Goal: Download file/media

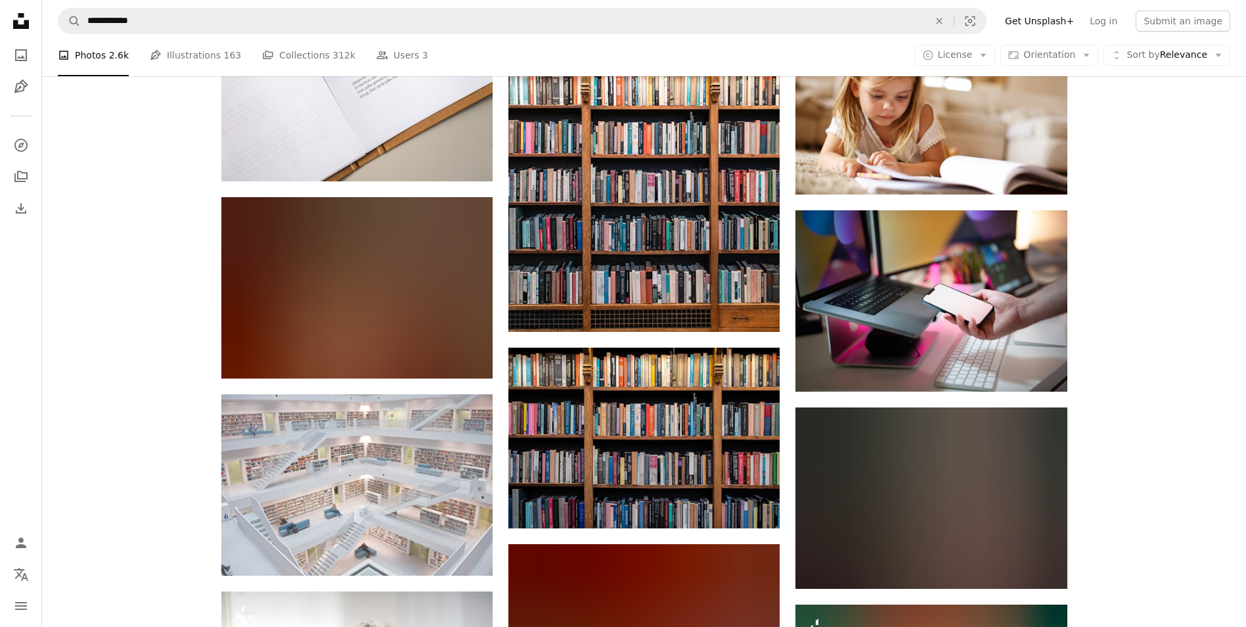
scroll to position [10126, 0]
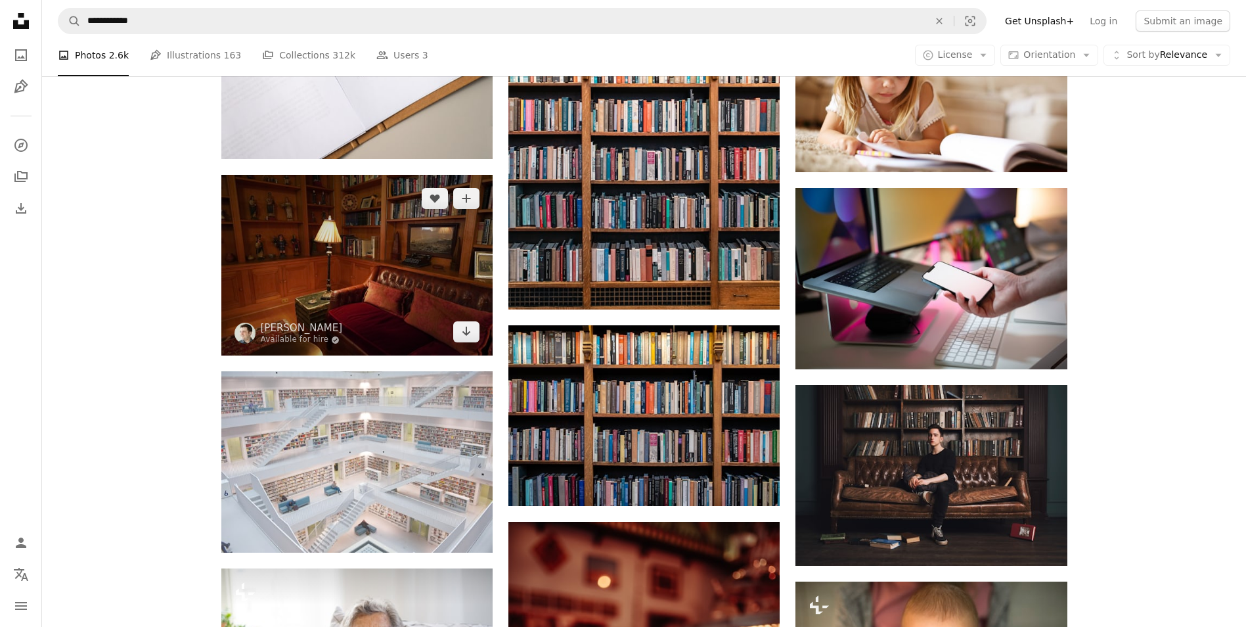
click at [393, 260] on img at bounding box center [356, 265] width 271 height 181
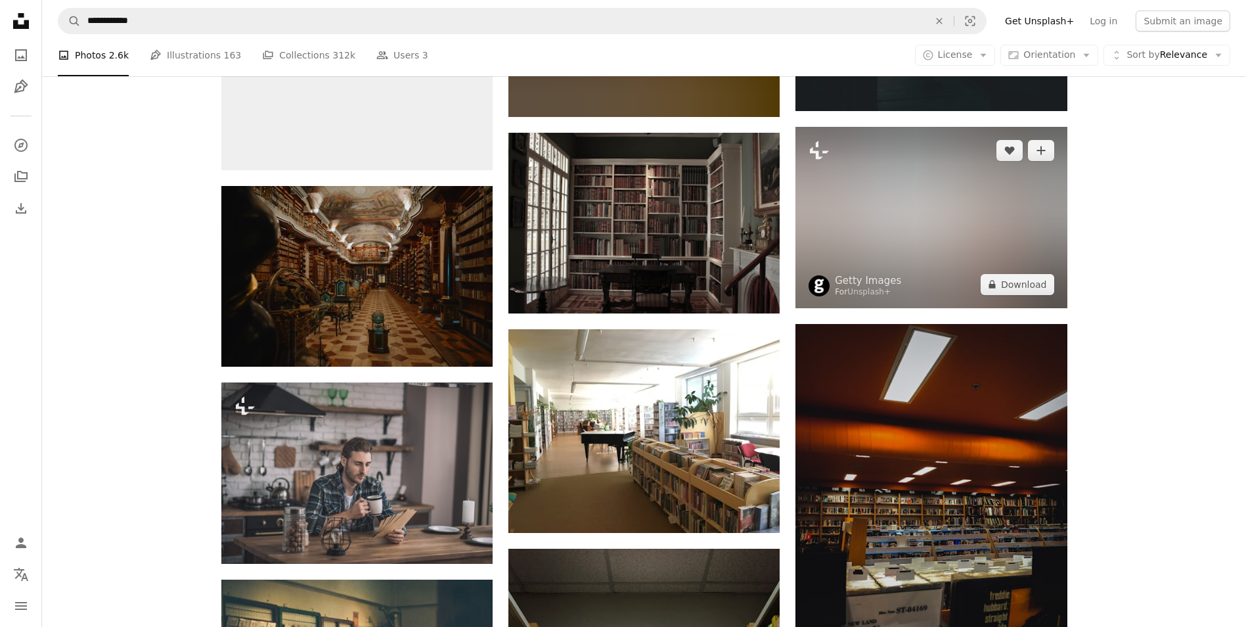
scroll to position [20705, 0]
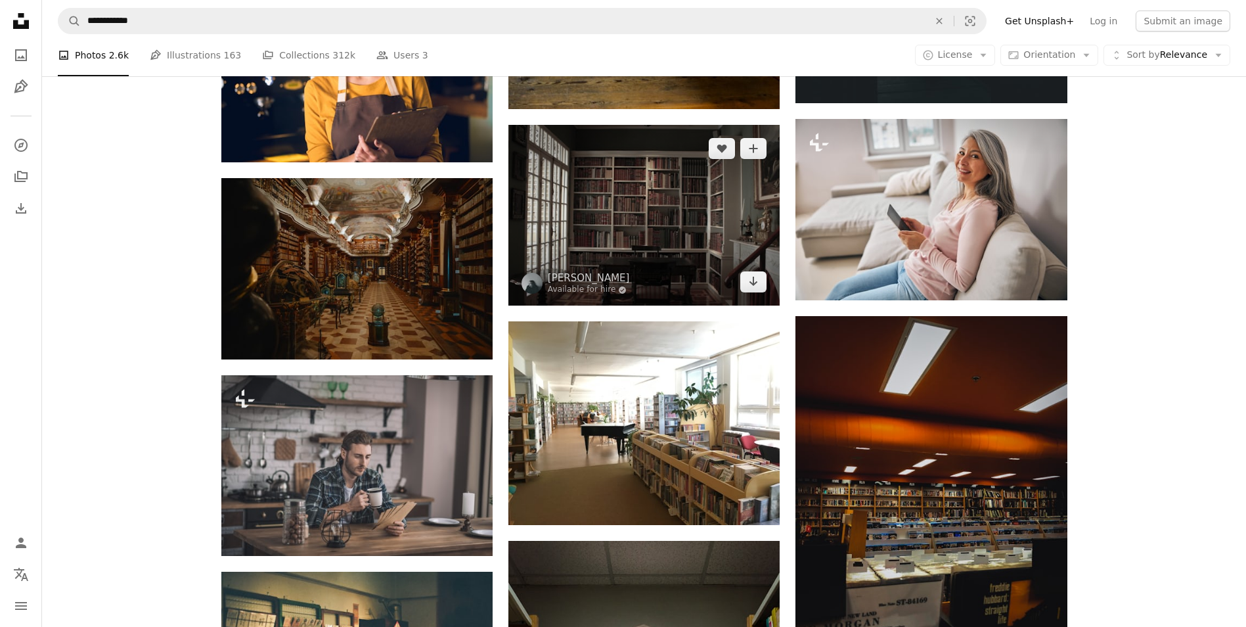
click at [702, 230] on img at bounding box center [644, 215] width 271 height 181
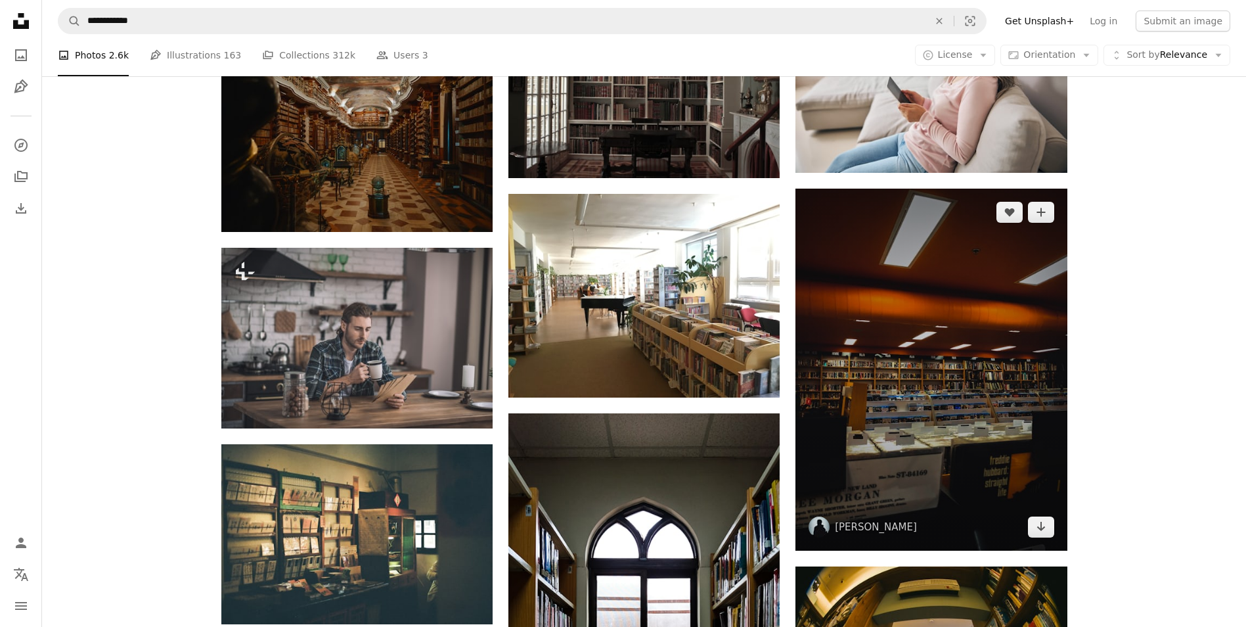
scroll to position [20837, 0]
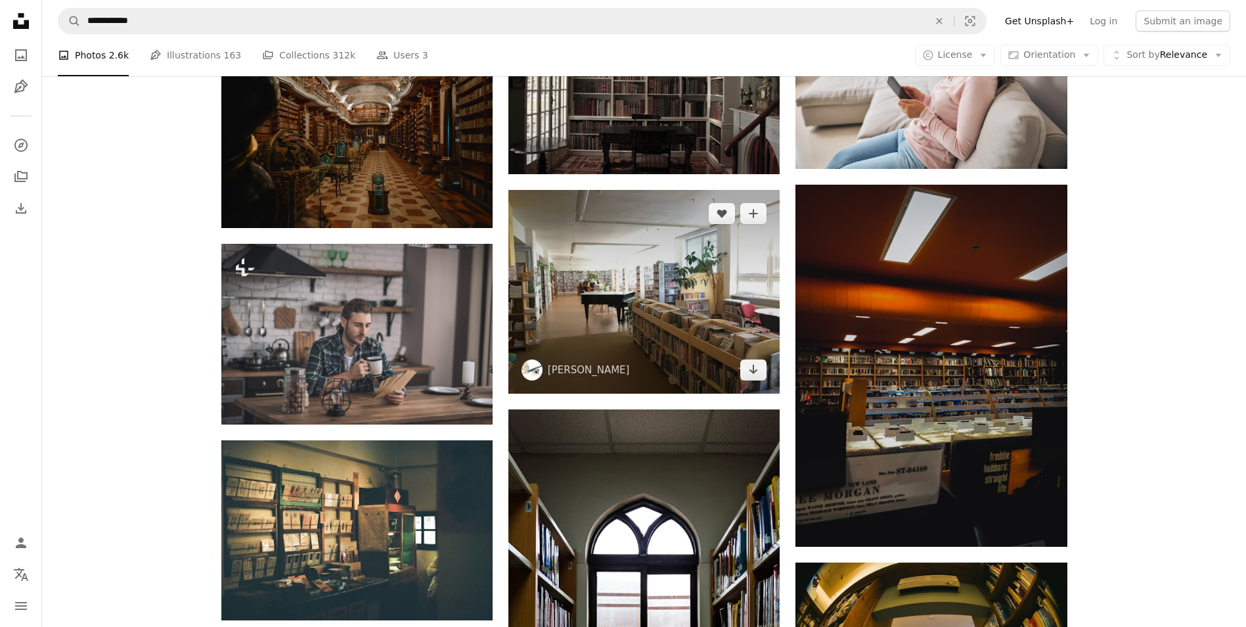
click at [704, 287] on img at bounding box center [644, 292] width 271 height 204
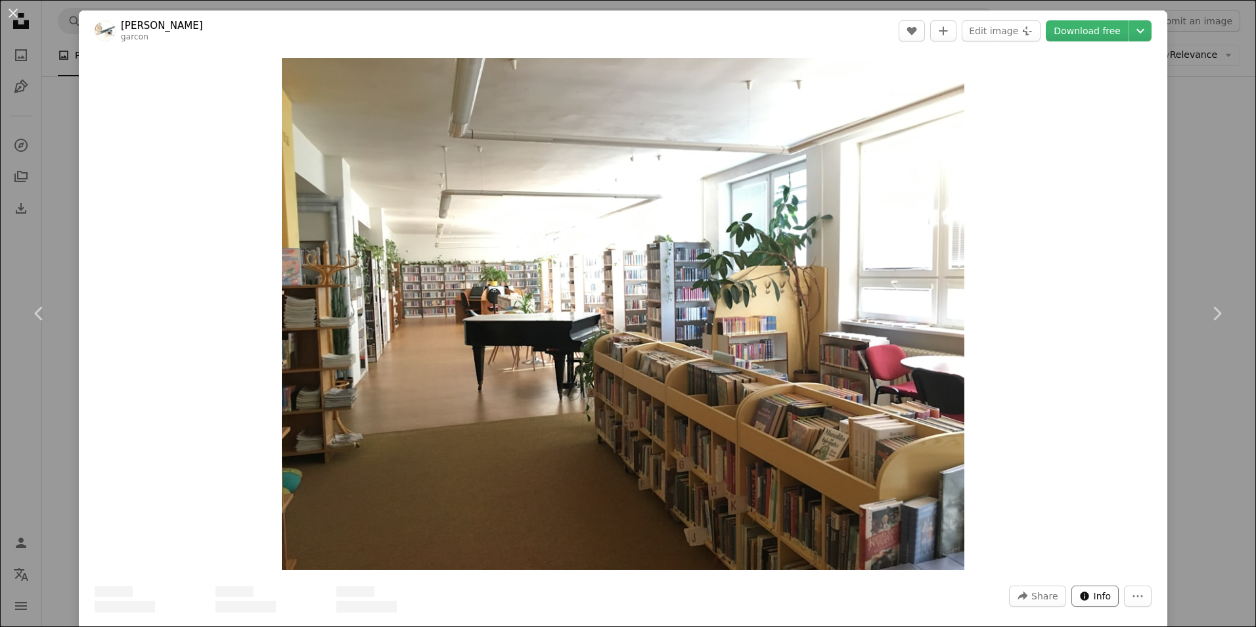
click at [1094, 595] on span "Info" at bounding box center [1103, 596] width 18 height 20
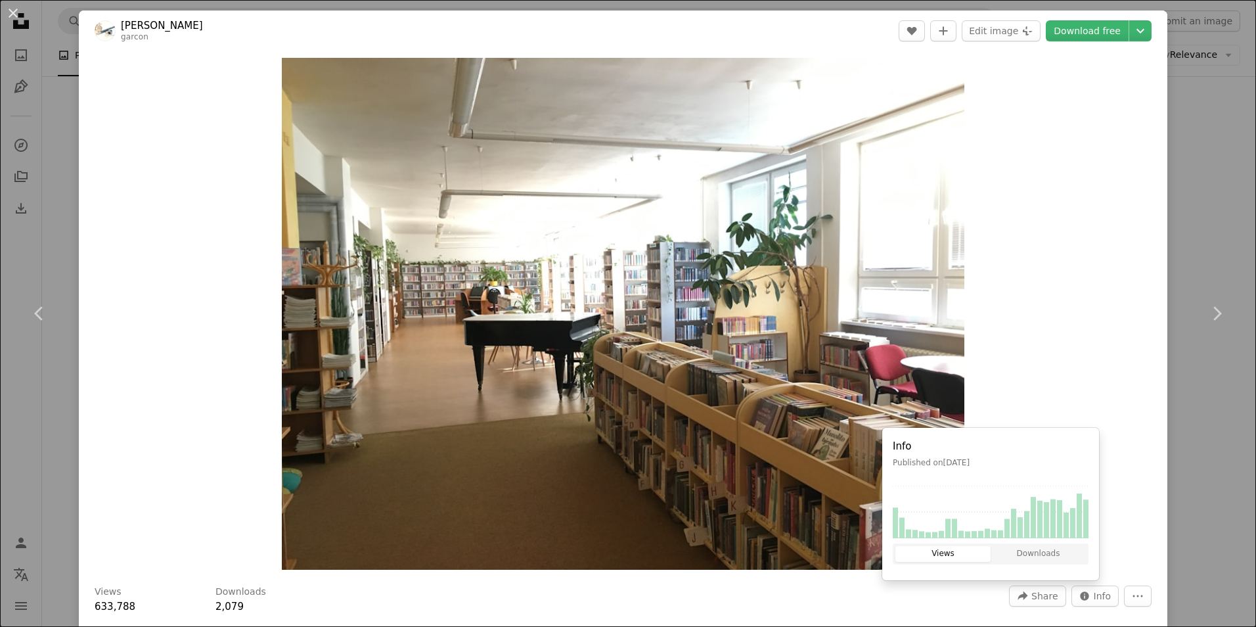
click at [1137, 453] on div "Zoom in" at bounding box center [623, 313] width 1089 height 525
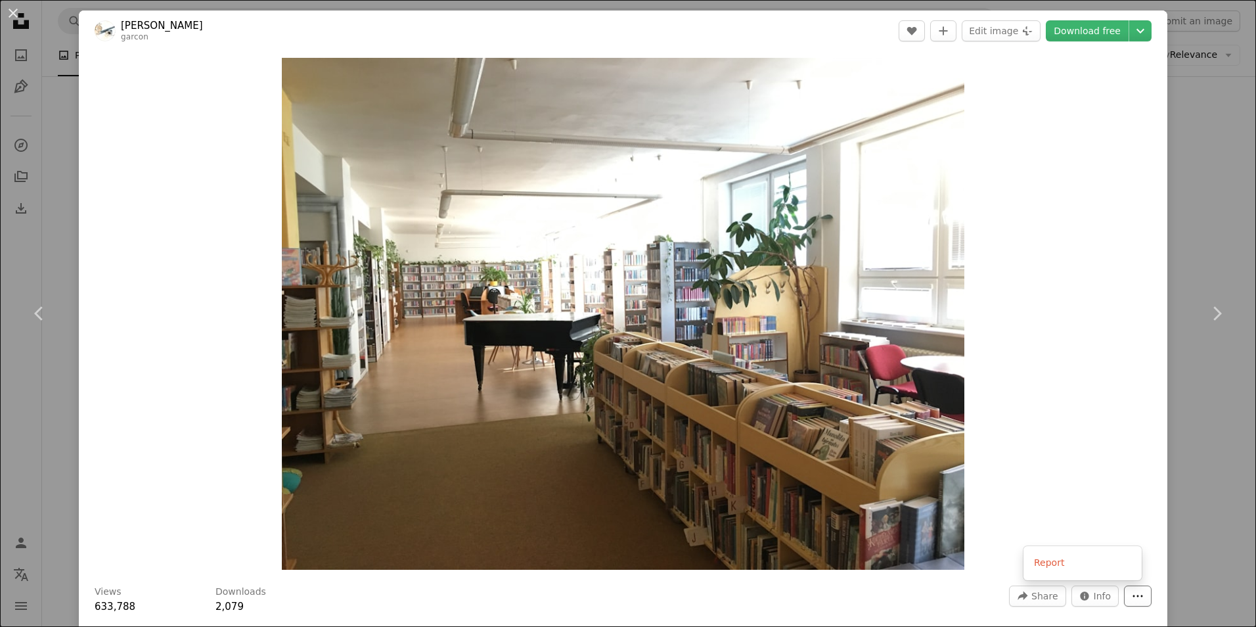
click at [1124, 591] on button "More Actions" at bounding box center [1138, 595] width 28 height 21
click at [1191, 476] on dialog "An X shape Chevron left Chevron right [PERSON_NAME] garcon A heart A plus sign …" at bounding box center [628, 313] width 1256 height 627
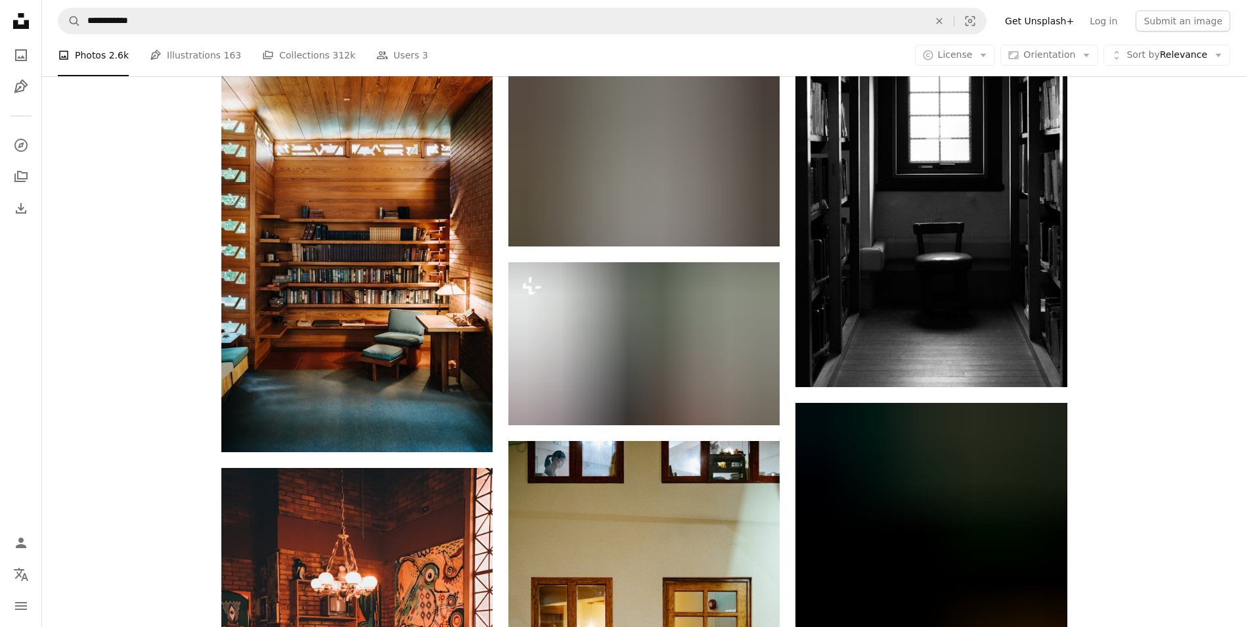
scroll to position [22677, 0]
